Goal: Book appointment/travel/reservation

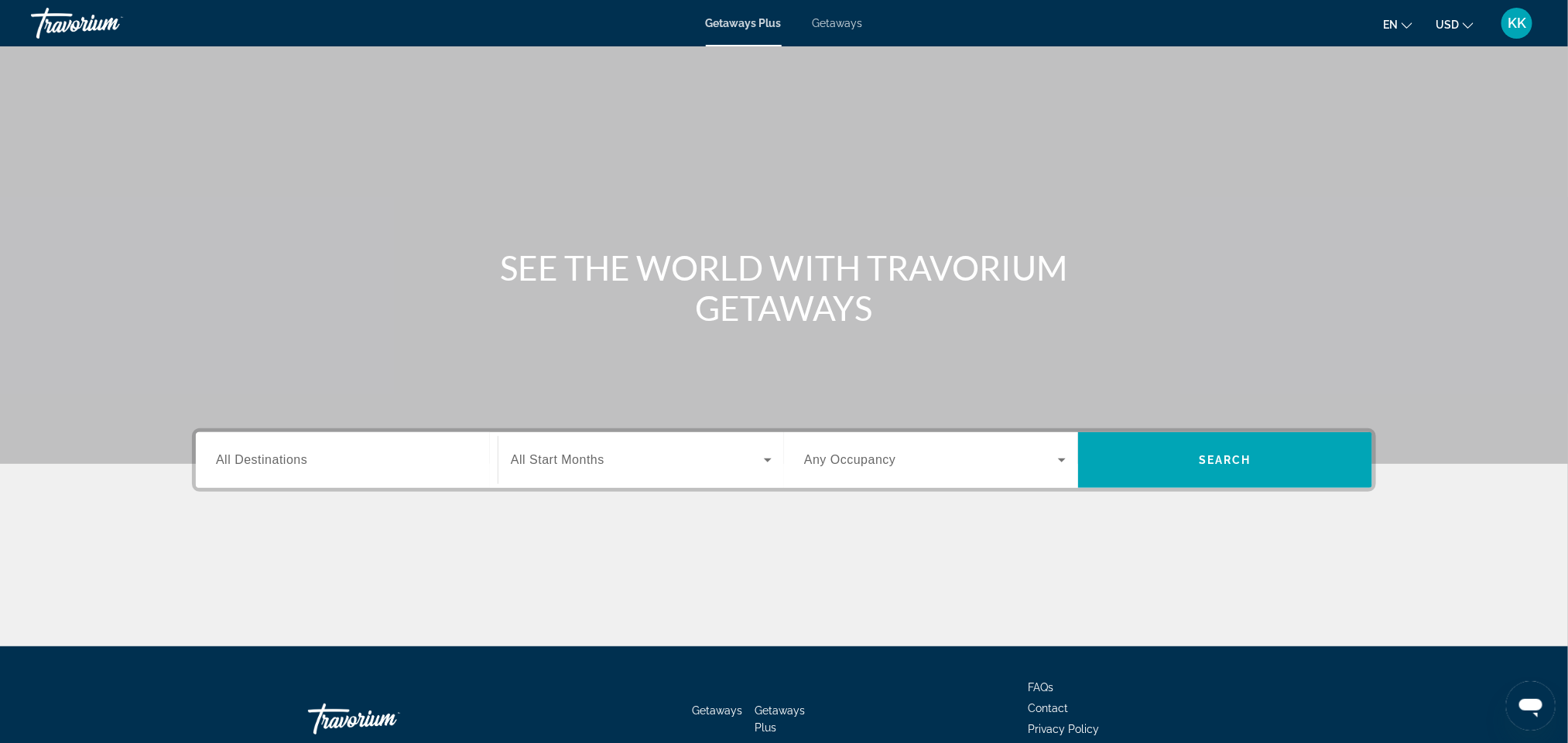
click at [102, 420] on div "Main content" at bounding box center [784, 232] width 1568 height 464
click at [255, 476] on div "Search widget" at bounding box center [346, 461] width 262 height 44
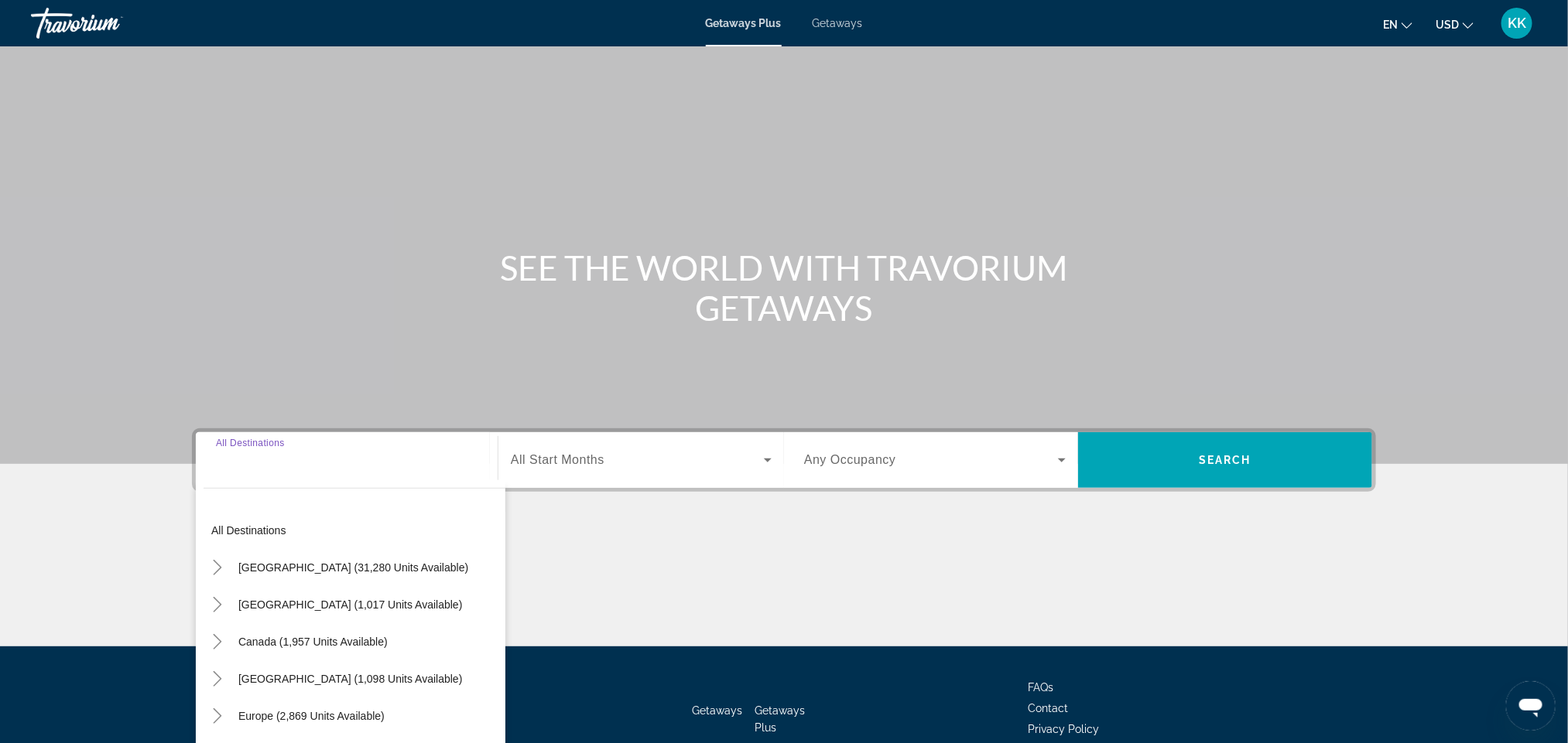
scroll to position [92, 0]
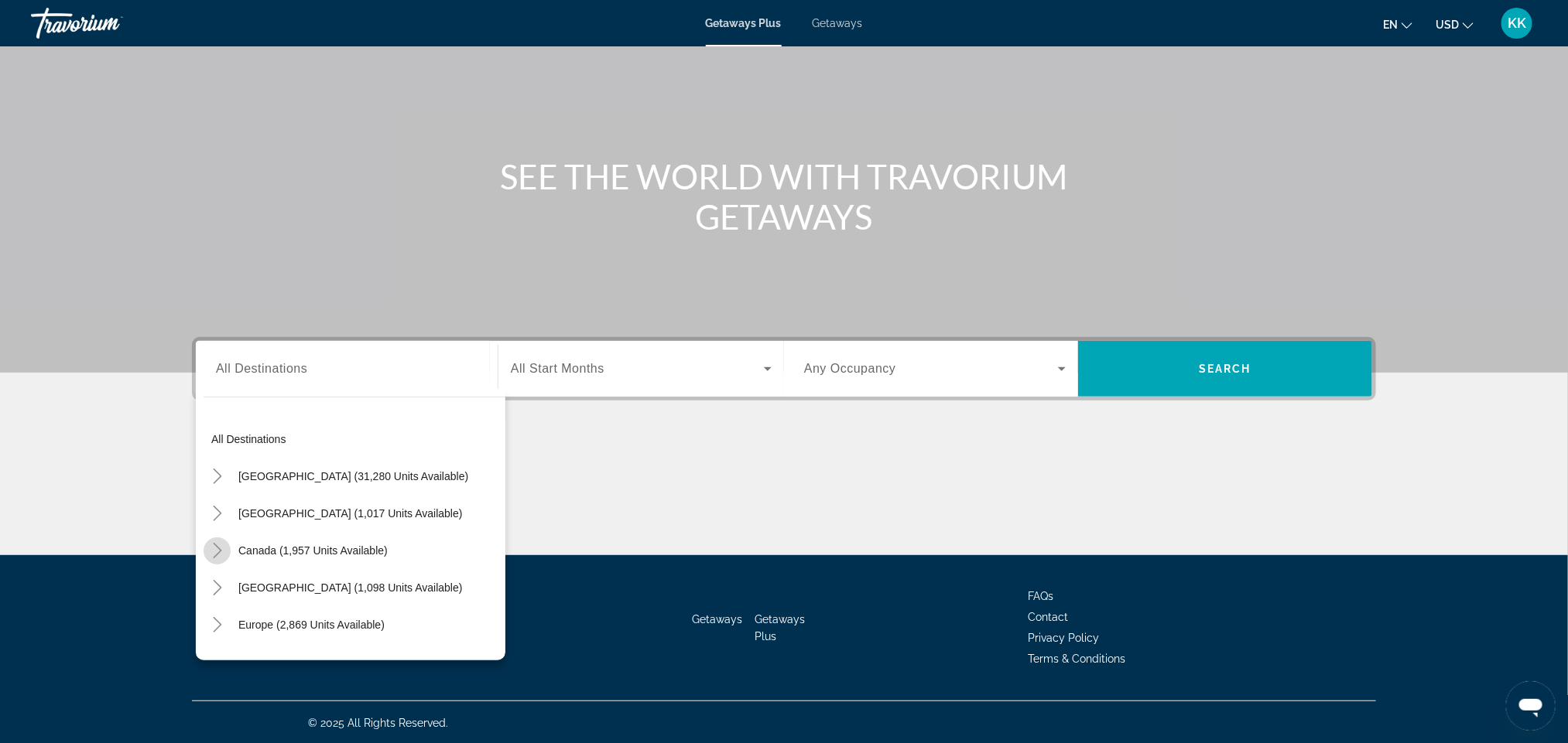
click at [221, 553] on icon "Toggle Canada (1,957 units available)" at bounding box center [218, 551] width 16 height 16
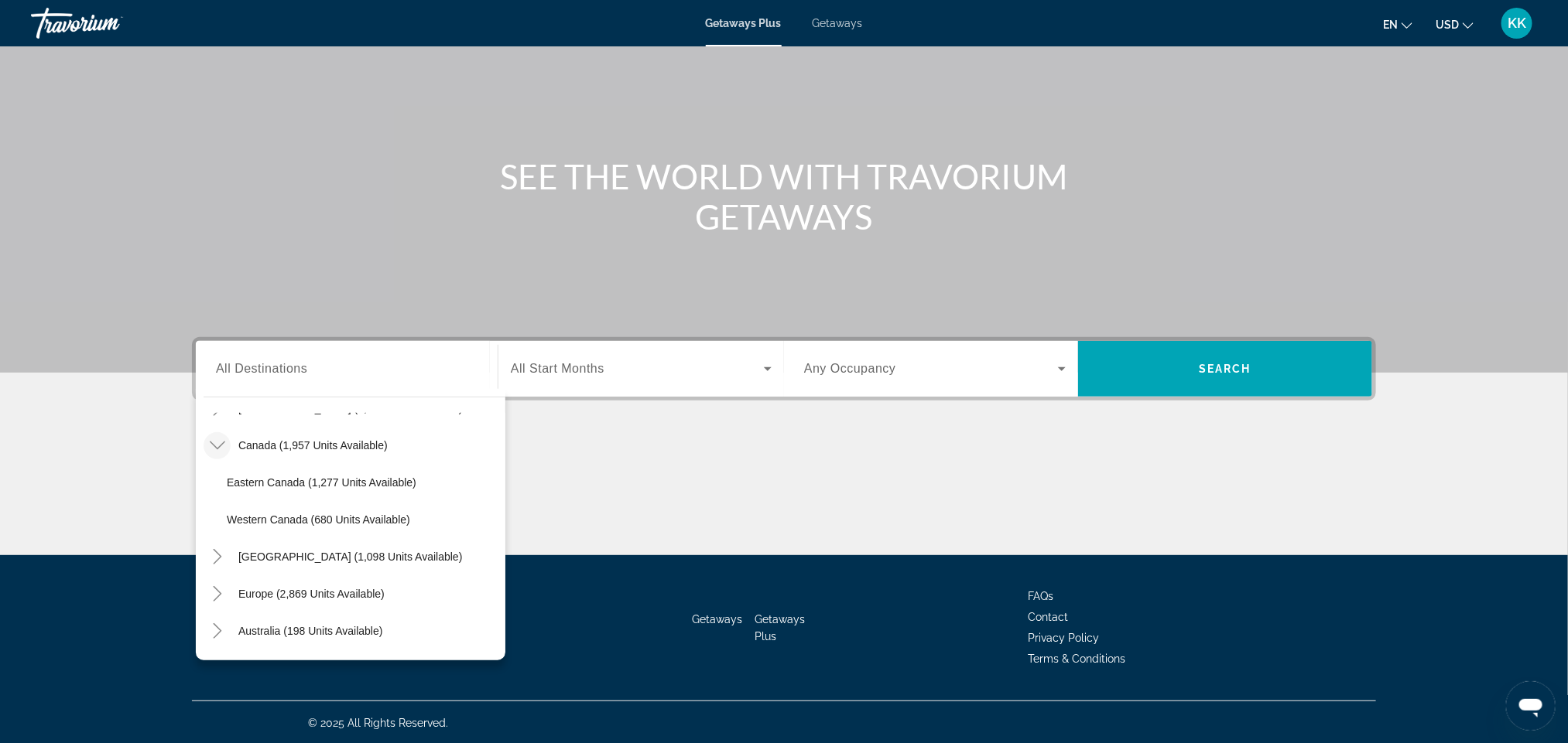
scroll to position [116, 0]
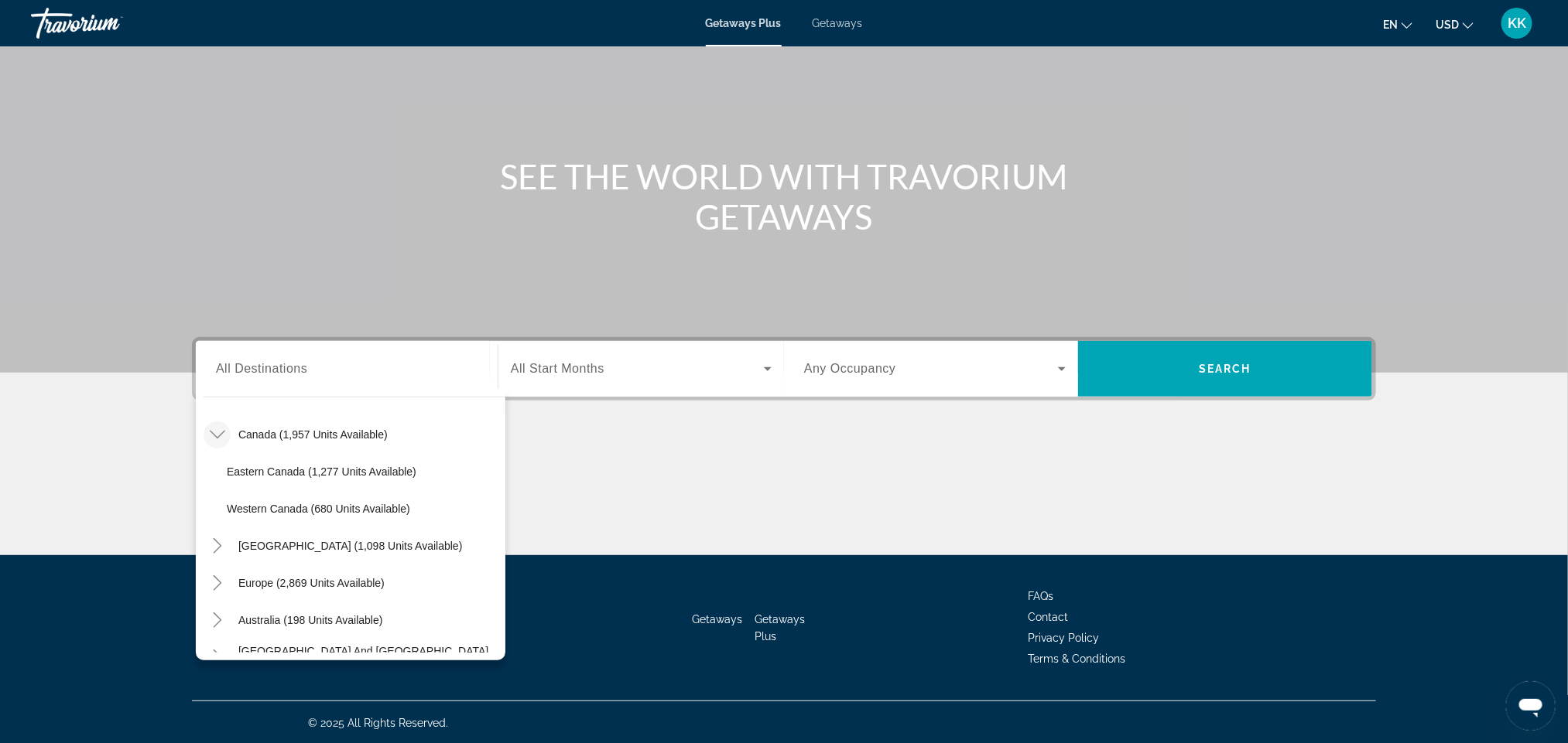
click at [330, 370] on input "Destination All Destinations" at bounding box center [346, 370] width 262 height 19
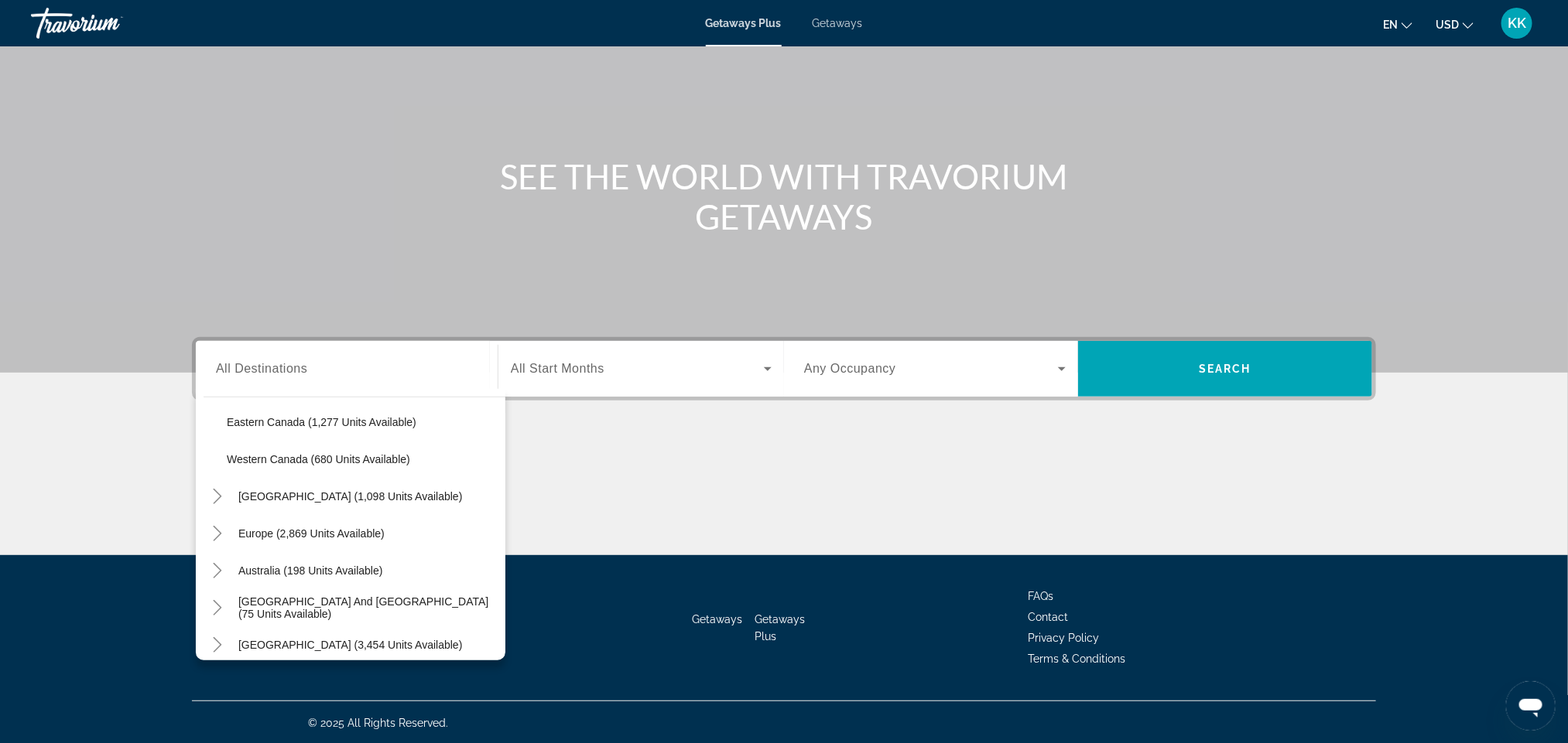
scroll to position [186, 0]
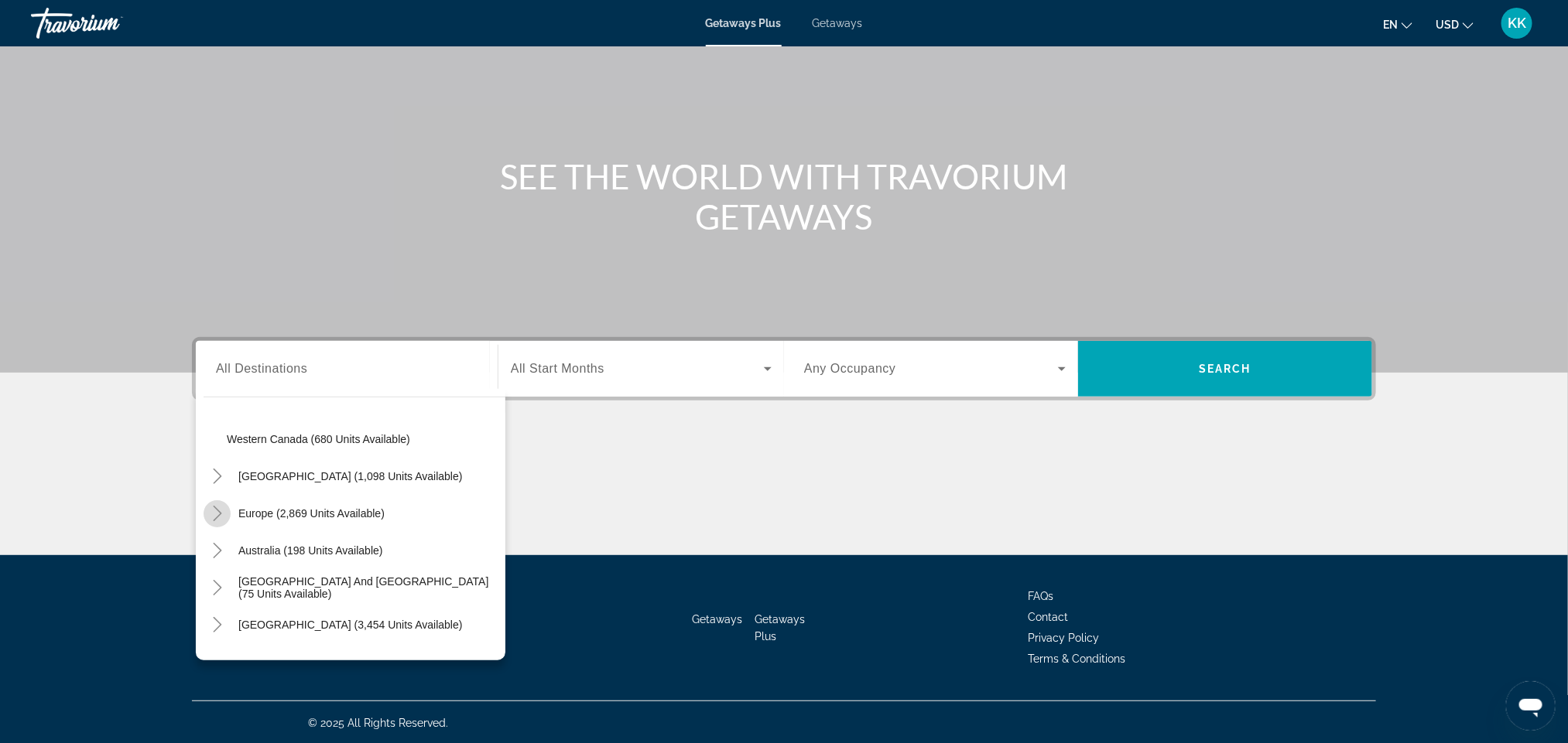
click at [218, 513] on icon "Toggle Europe (2,869 units available)" at bounding box center [218, 514] width 16 height 16
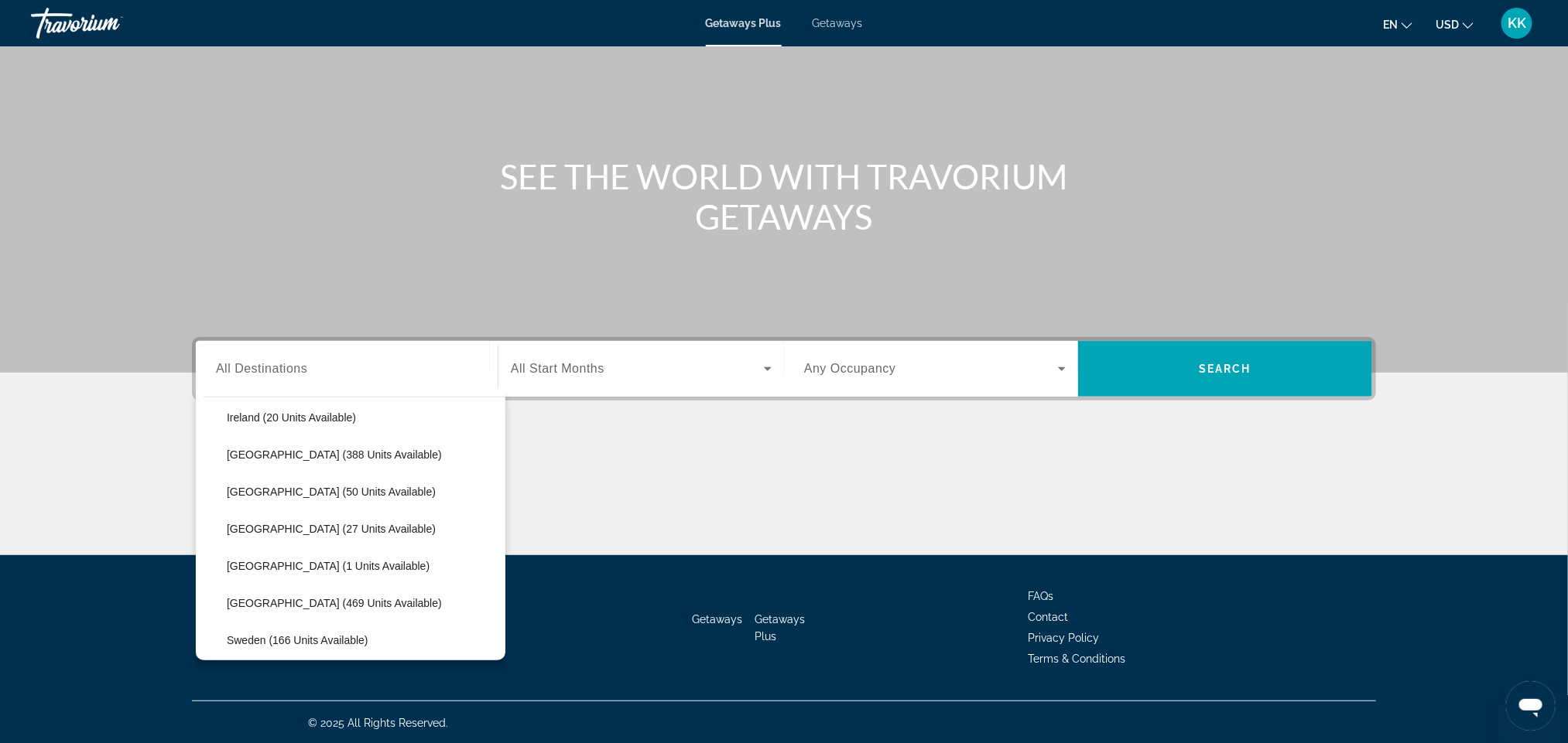
scroll to position [623, 0]
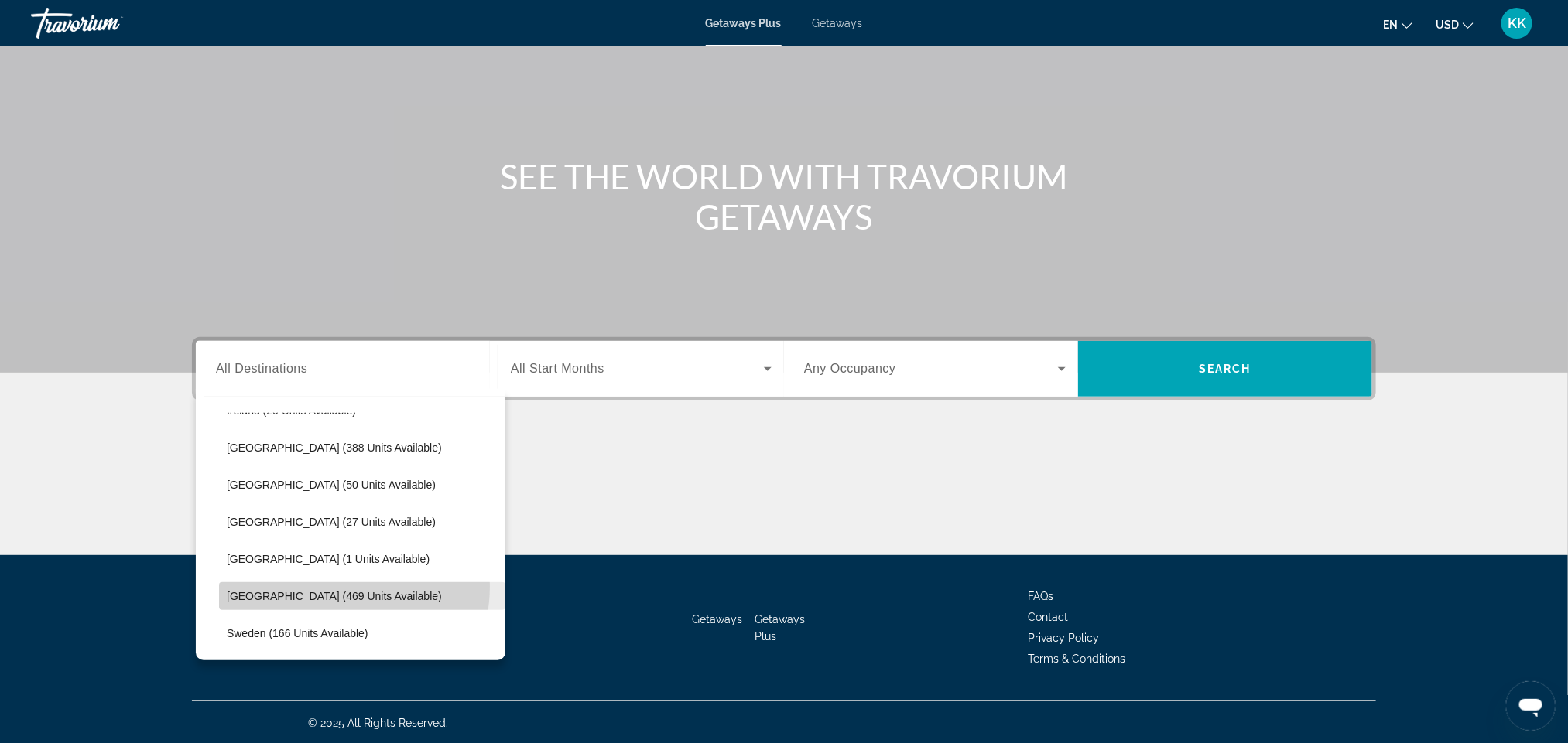
click at [330, 586] on span "Search widget" at bounding box center [362, 597] width 286 height 37
type input "**********"
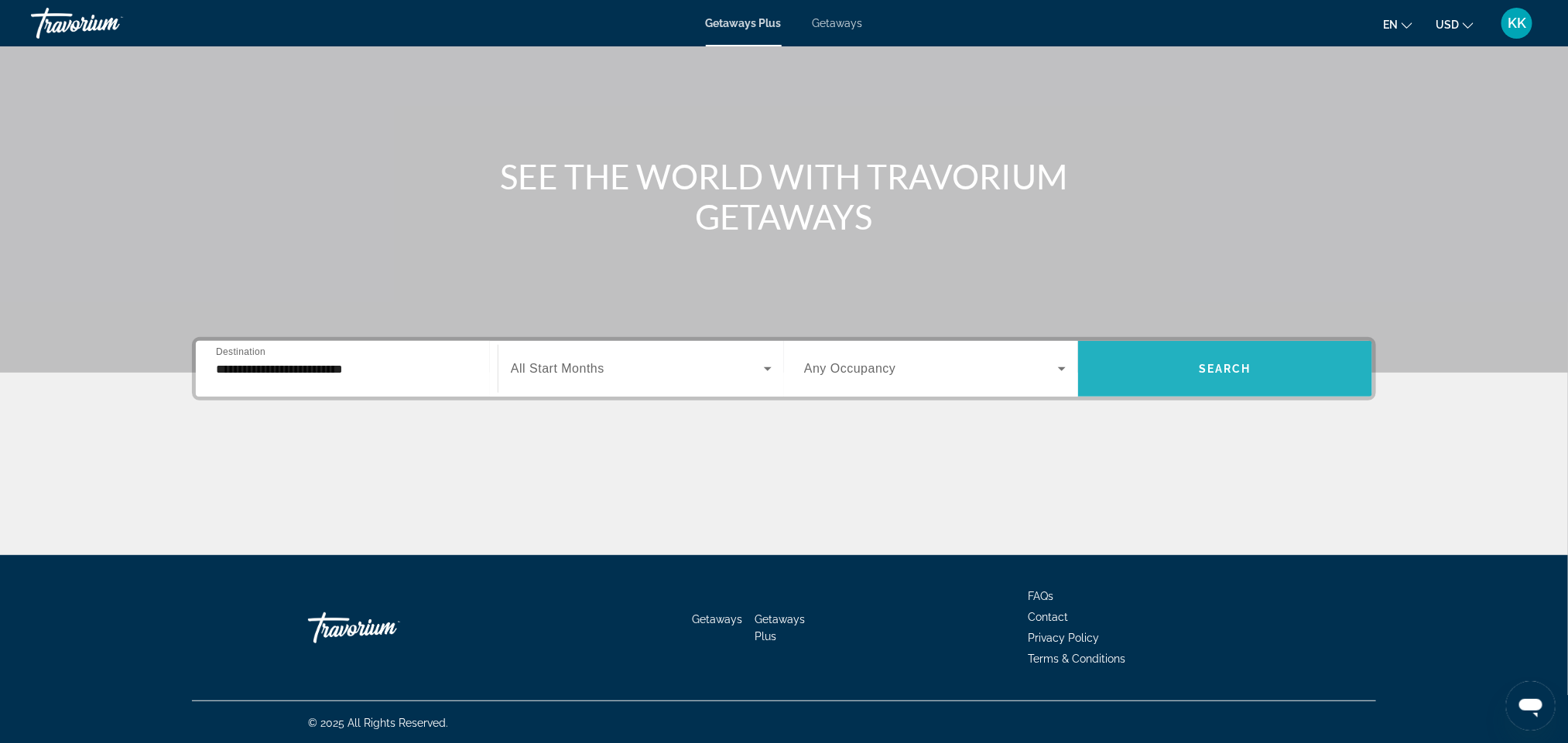
click at [1256, 362] on span "Search widget" at bounding box center [1226, 369] width 294 height 37
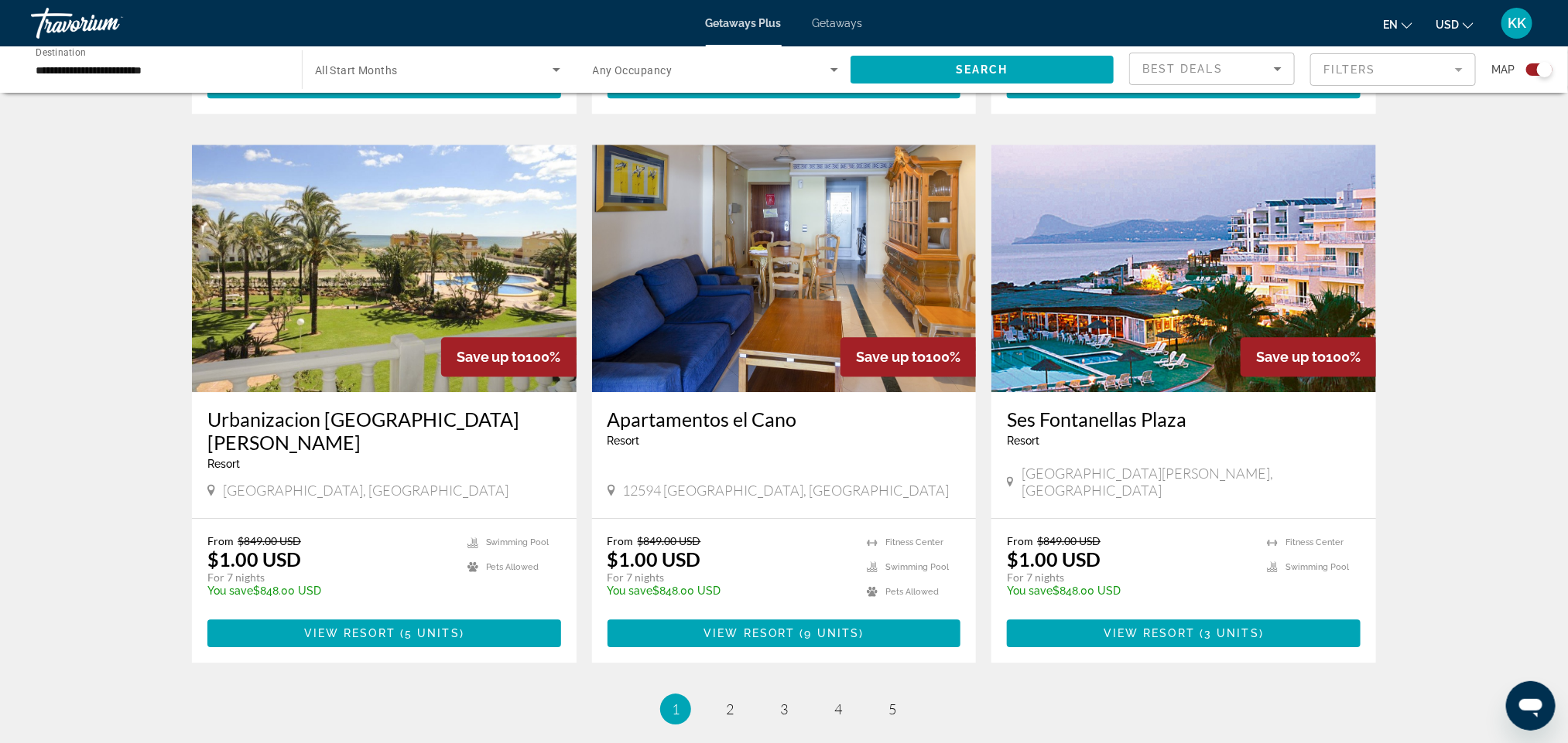
scroll to position [2182, 0]
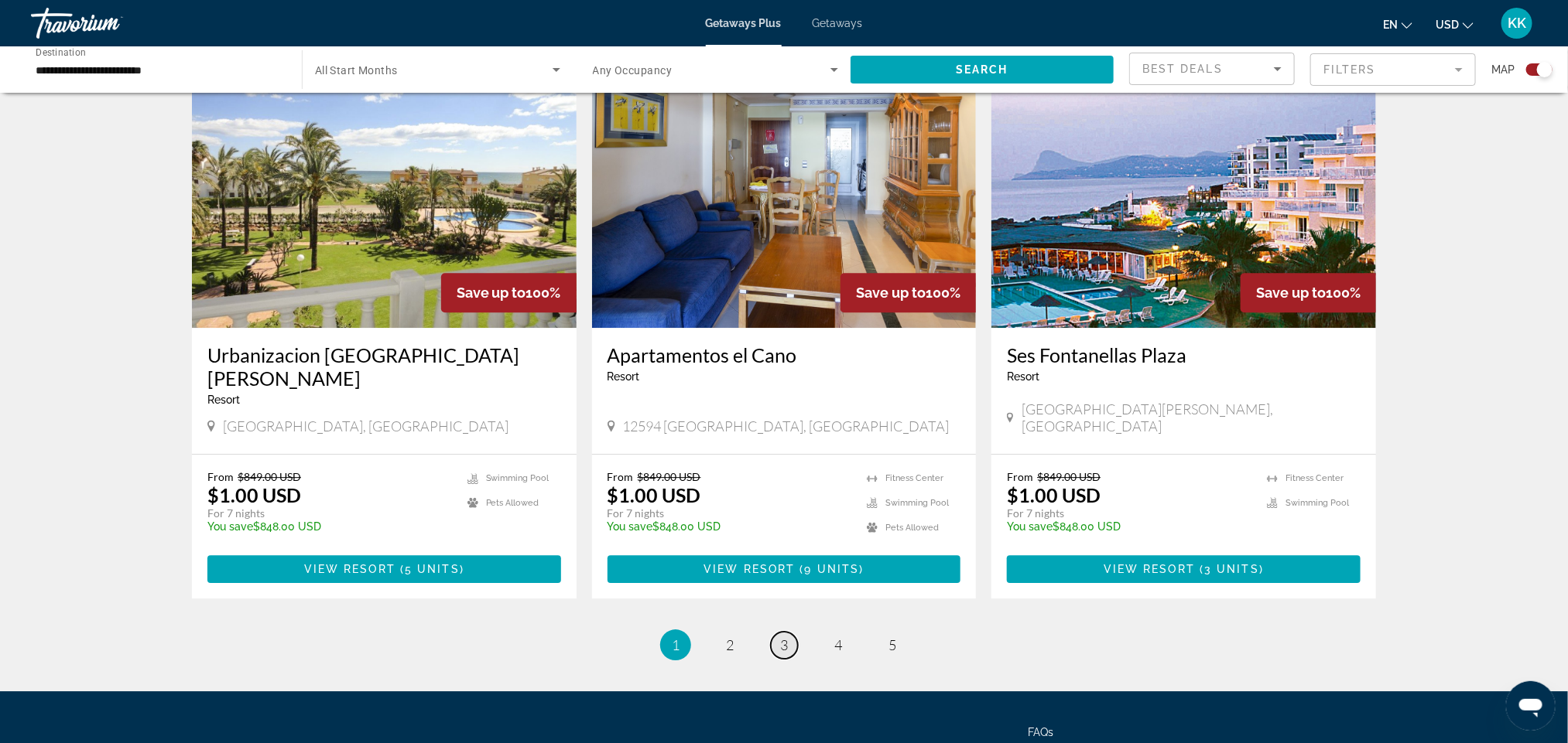
click at [777, 632] on link "page 3" at bounding box center [784, 645] width 27 height 27
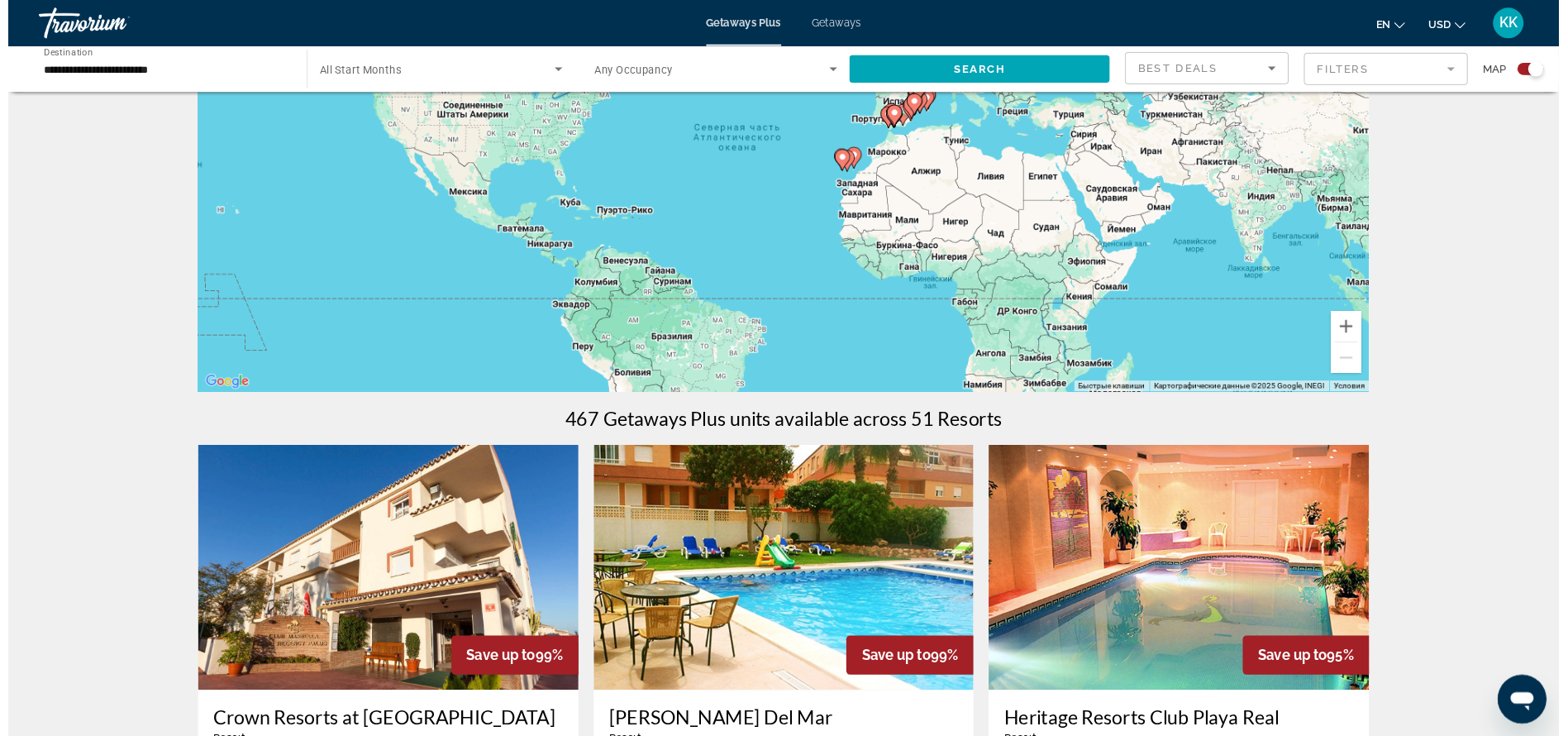
scroll to position [199, 0]
